Goal: Task Accomplishment & Management: Use online tool/utility

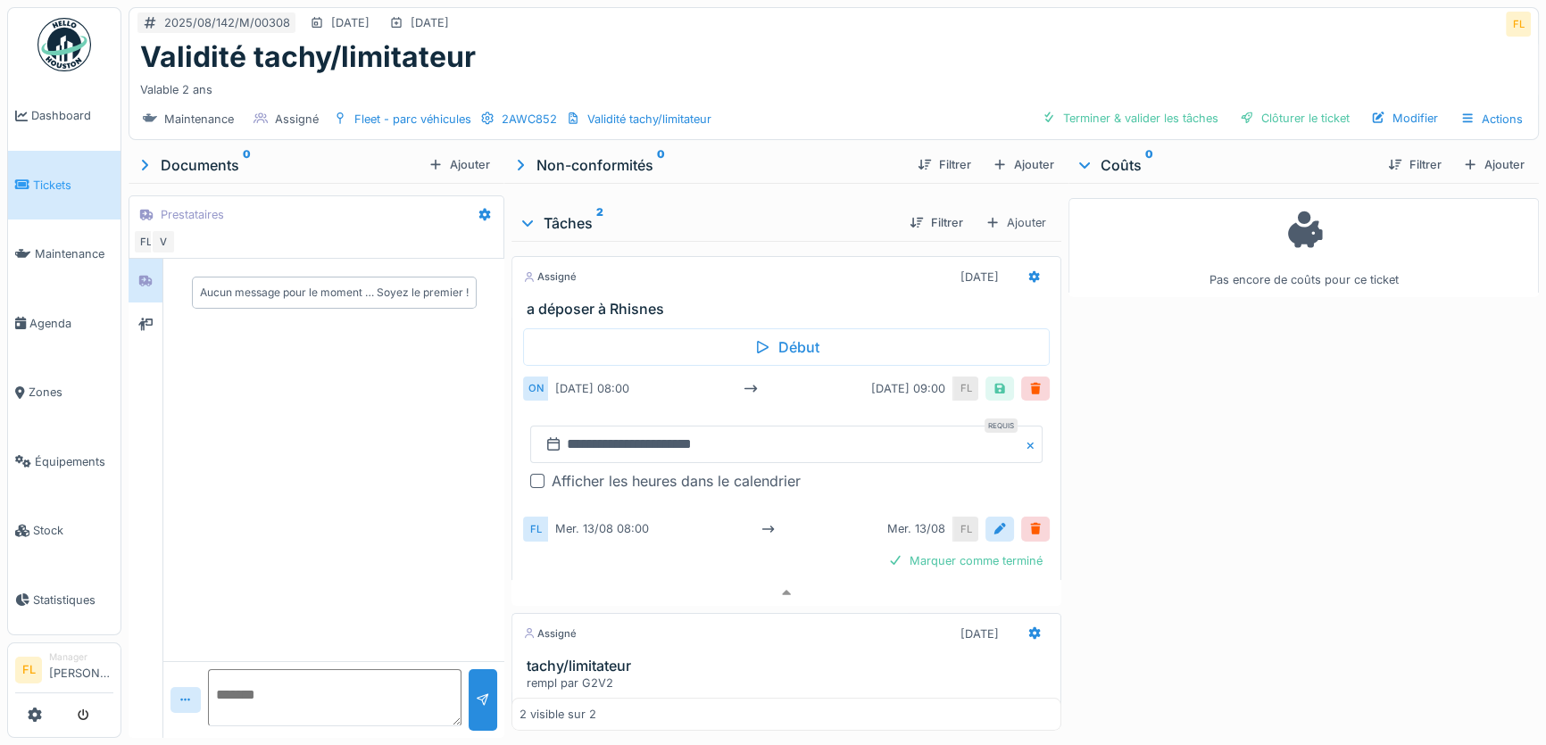
click at [1469, 156] on div "Ajouter" at bounding box center [1494, 165] width 76 height 24
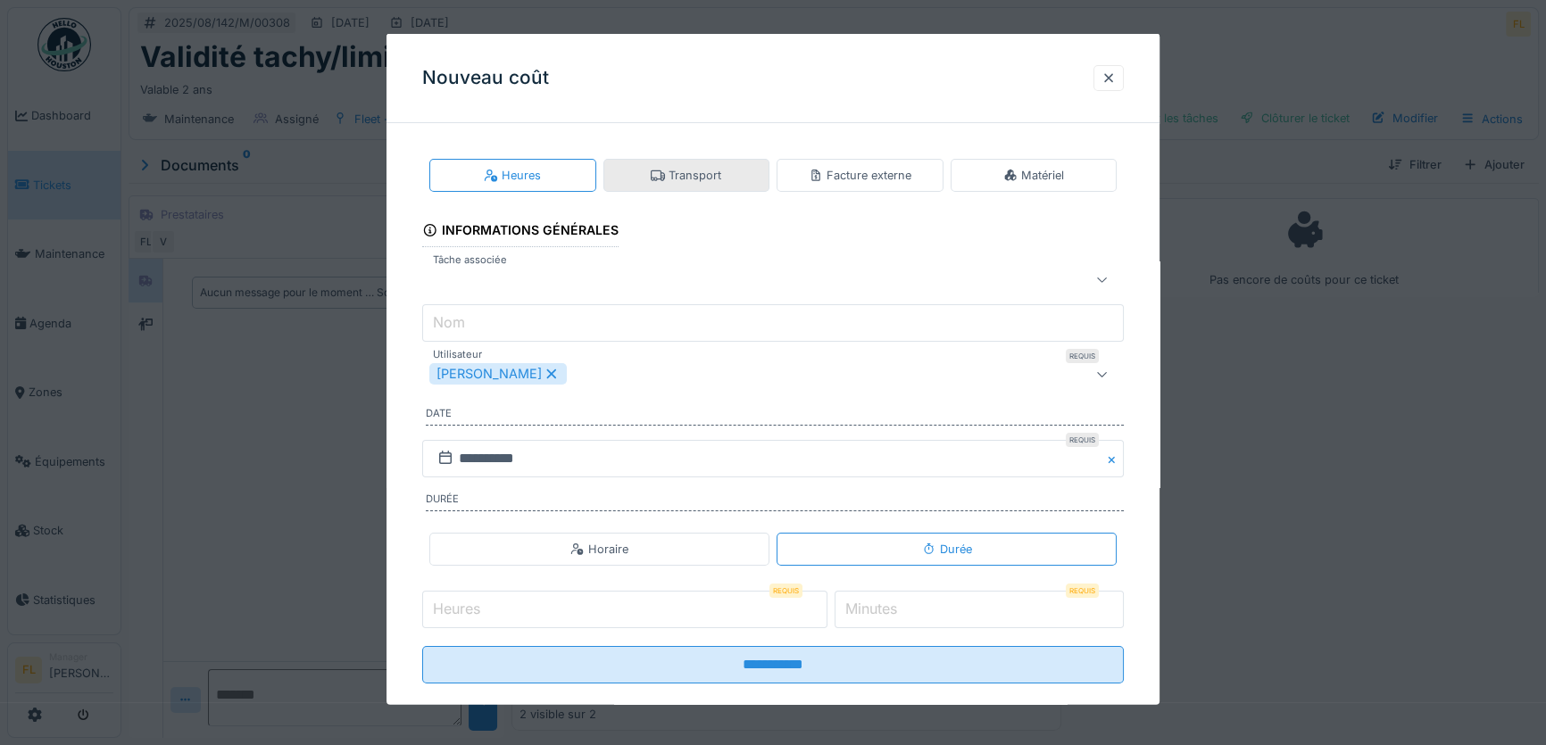
click at [677, 171] on div "Transport" at bounding box center [686, 175] width 71 height 17
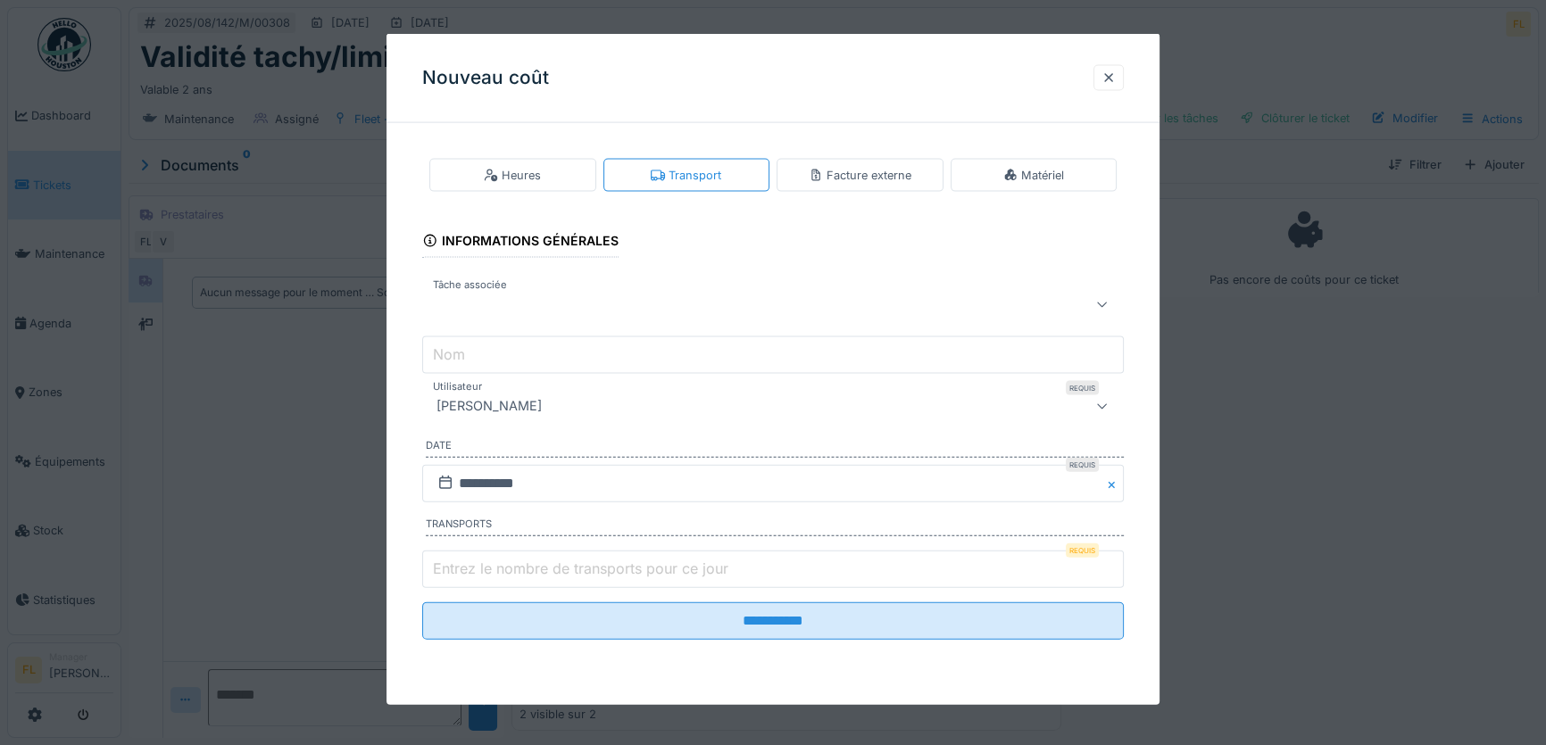
click at [521, 562] on label "Entrez le nombre de transports pour ce jour" at bounding box center [580, 568] width 303 height 21
click at [521, 562] on input "Entrez le nombre de transports pour ce jour" at bounding box center [773, 568] width 702 height 37
click at [554, 167] on div "Heures" at bounding box center [512, 175] width 167 height 33
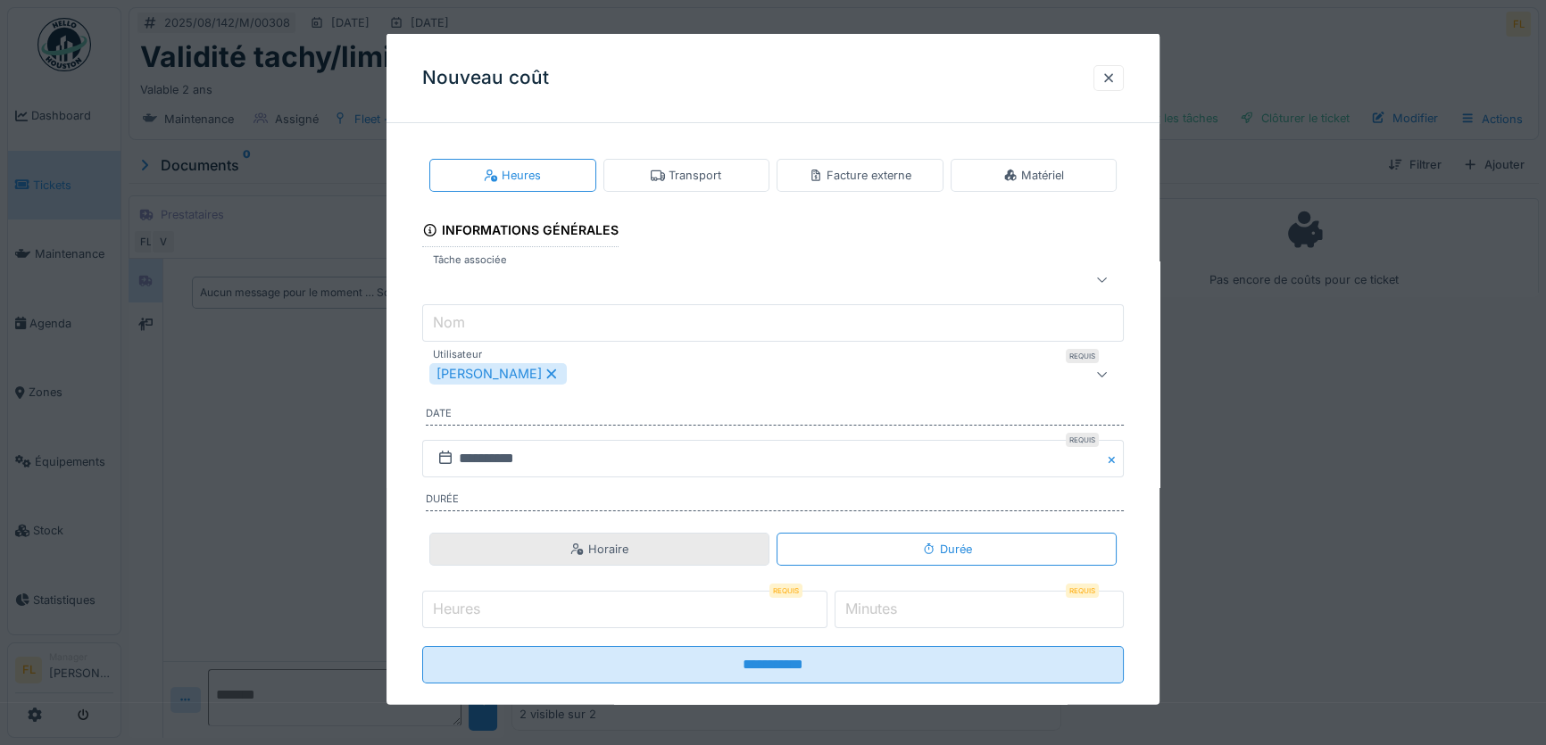
scroll to position [27, 0]
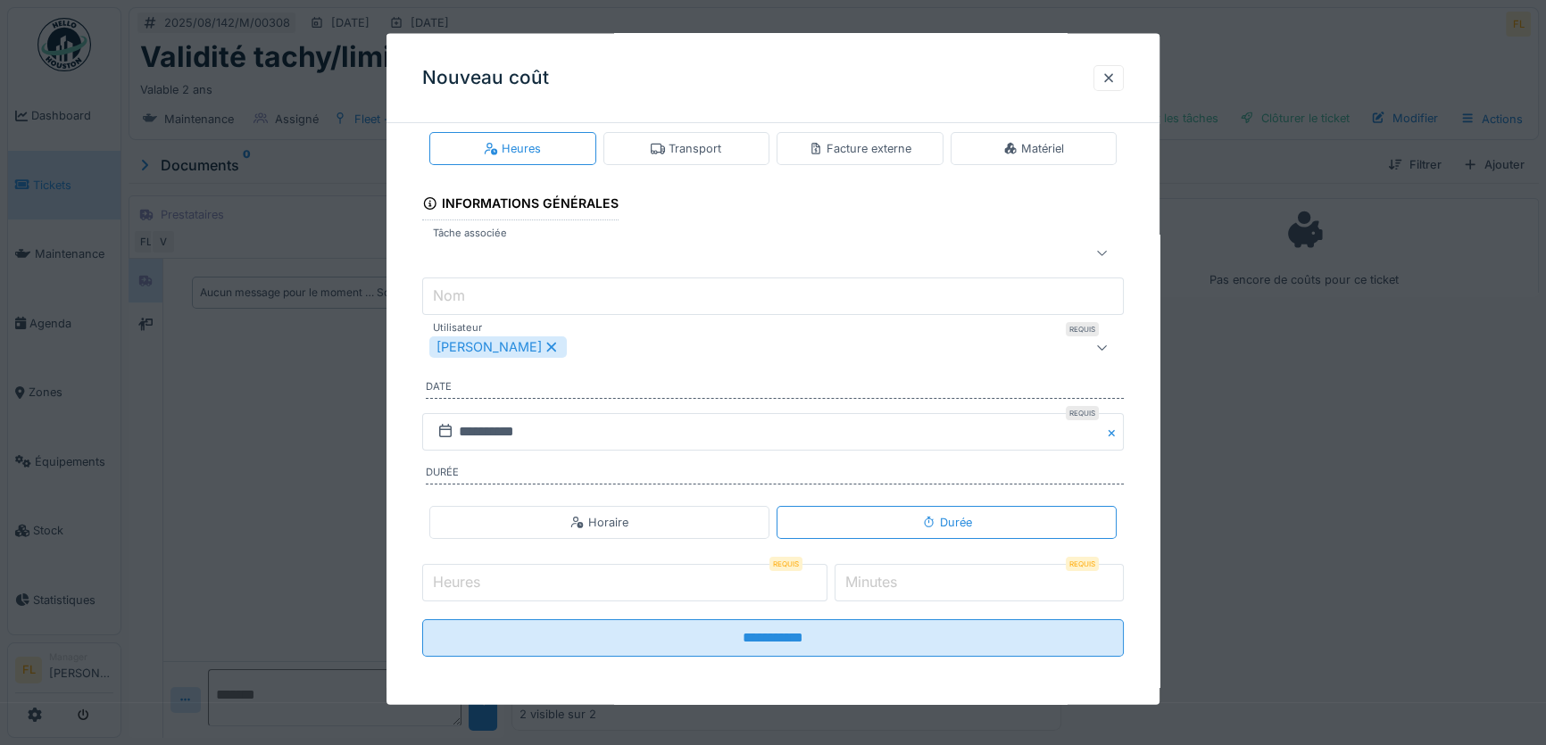
click at [474, 573] on label "Heures" at bounding box center [456, 581] width 54 height 21
click at [474, 573] on input "Heures" at bounding box center [624, 582] width 405 height 37
type input "*"
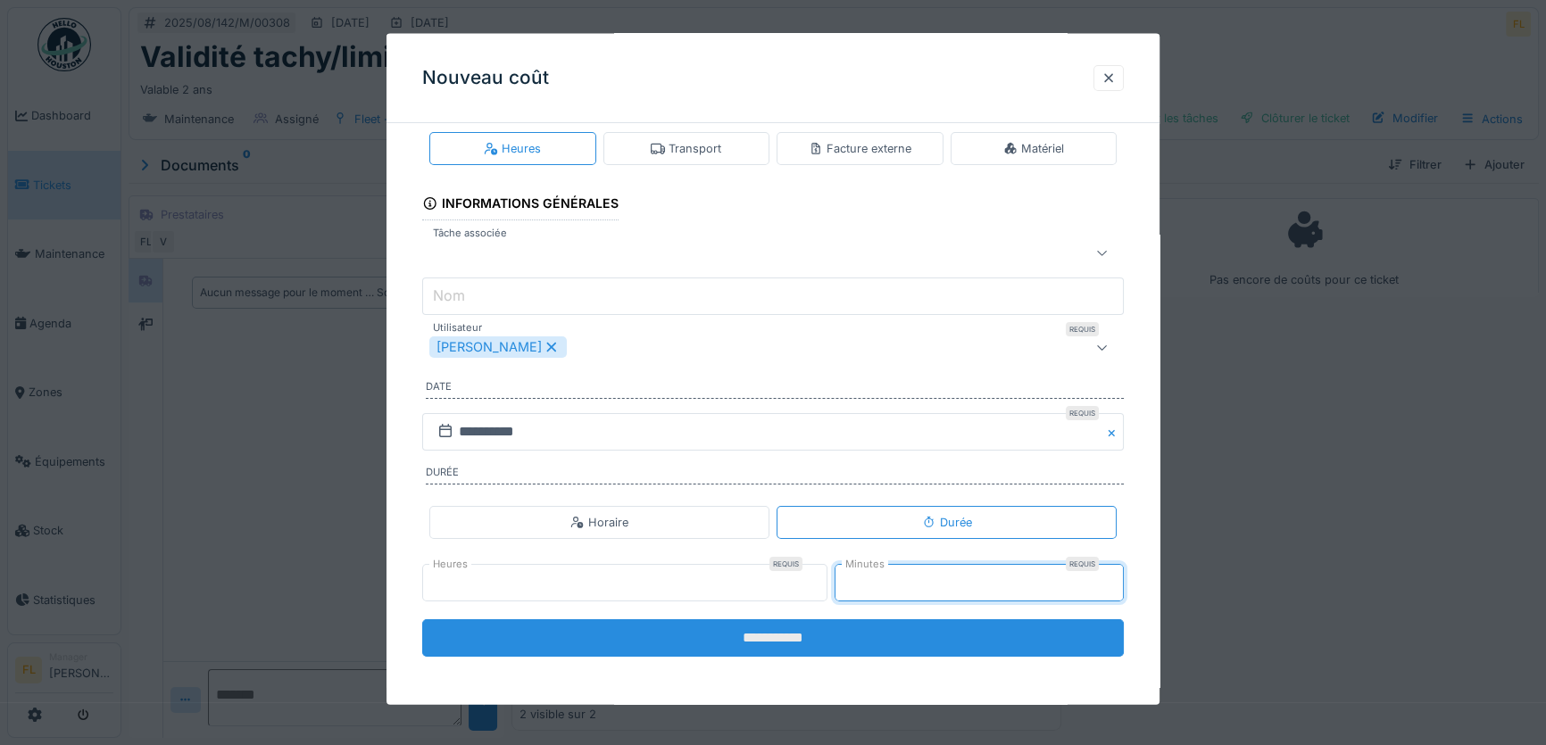
type input "**"
click at [711, 649] on input "**********" at bounding box center [773, 638] width 702 height 37
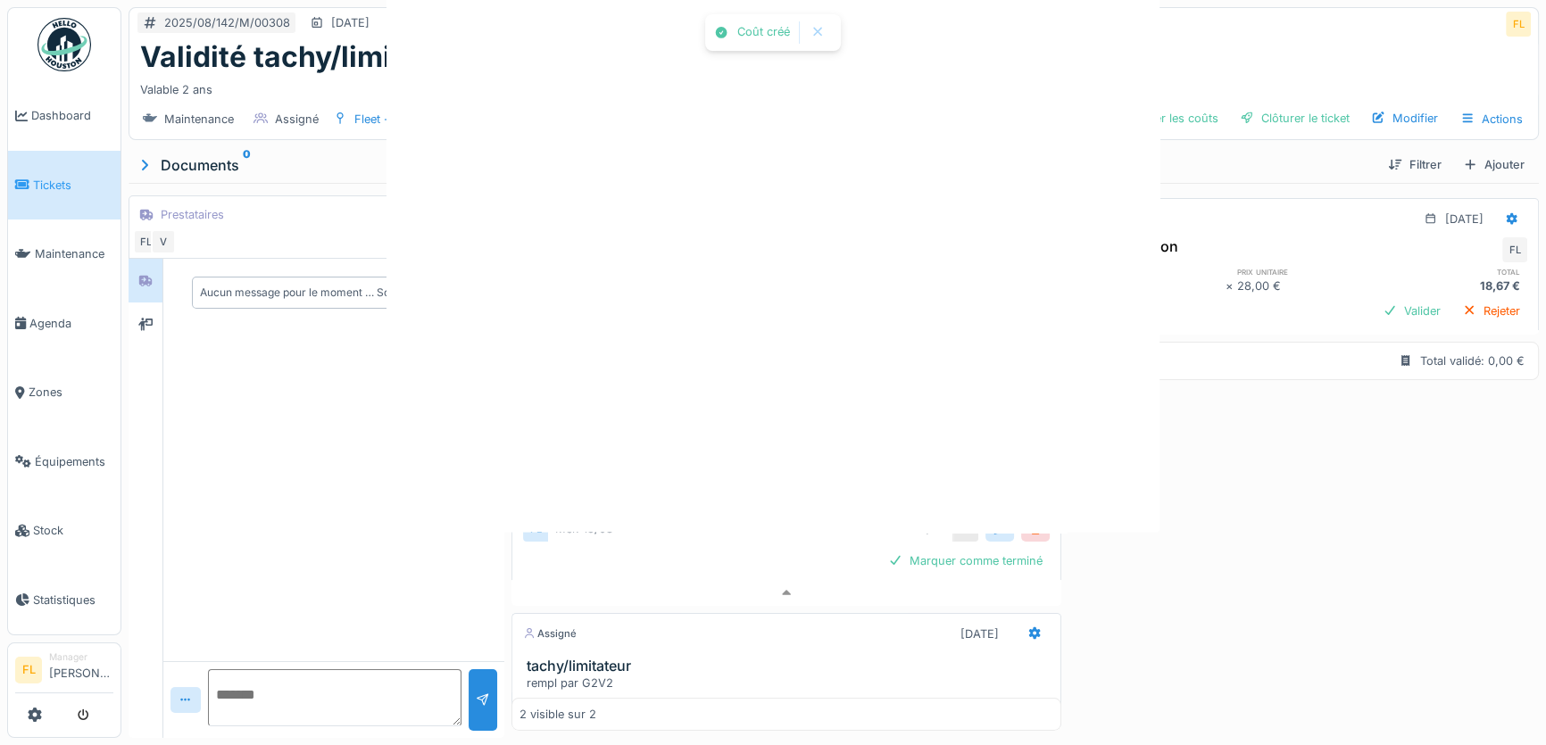
click at [711, 642] on div at bounding box center [773, 372] width 1546 height 745
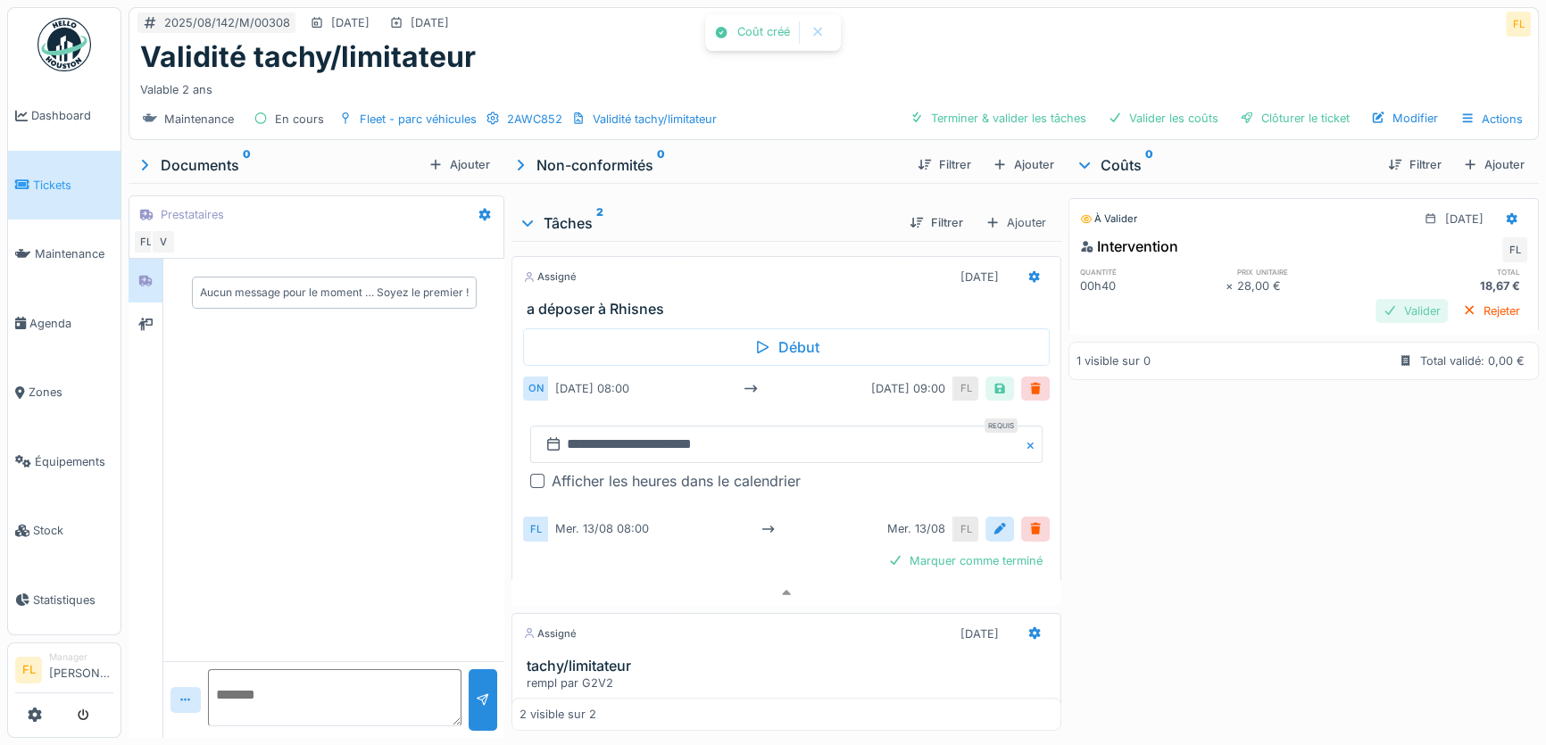
click at [1376, 318] on div "Valider" at bounding box center [1412, 311] width 72 height 24
